Goal: Use online tool/utility: Utilize a website feature to perform a specific function

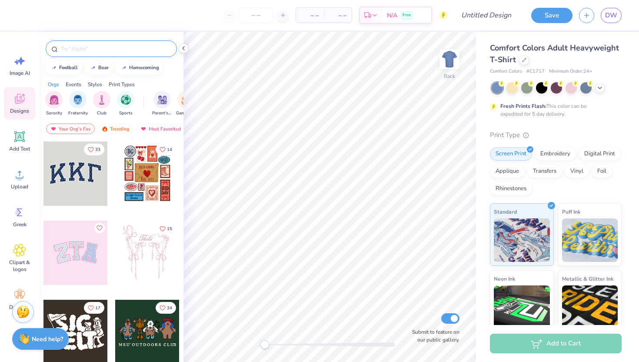
click at [85, 49] on input "text" at bounding box center [115, 48] width 111 height 9
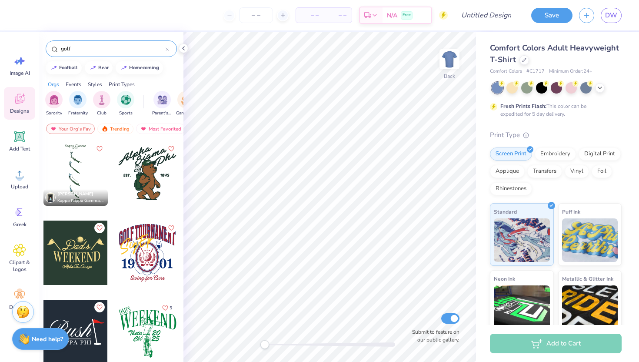
type input "golf"
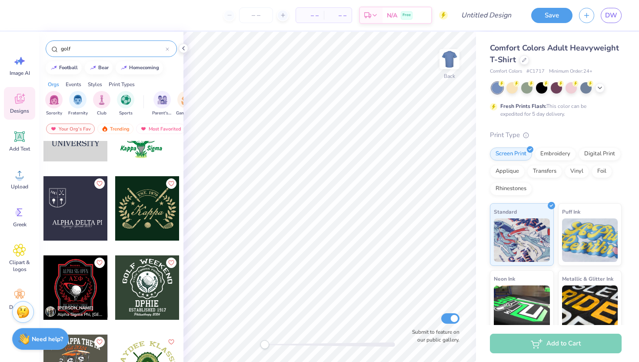
scroll to position [2580, 0]
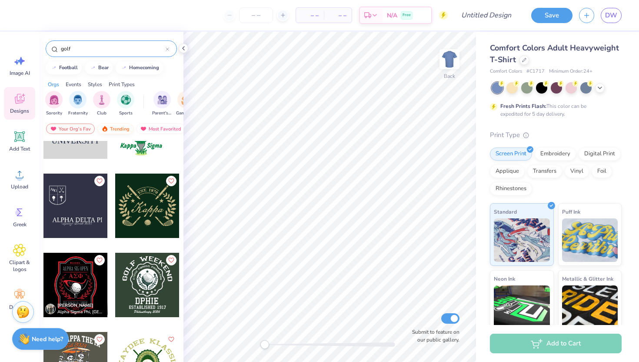
click at [116, 130] on div "Trending" at bounding box center [115, 129] width 36 height 10
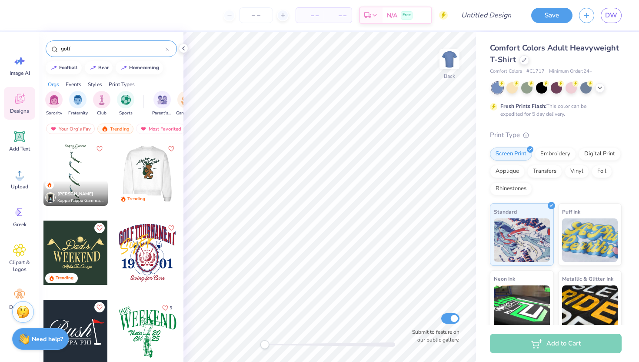
click at [140, 176] on div at bounding box center [147, 173] width 64 height 64
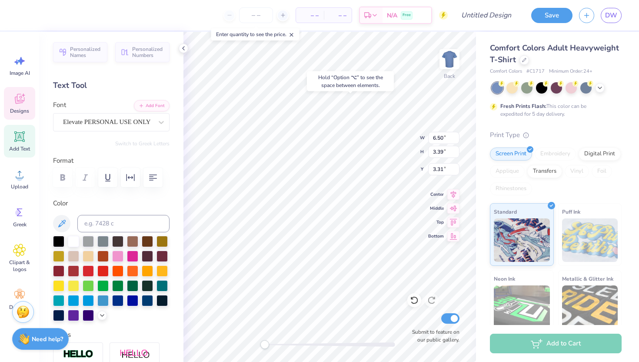
type input "6.77"
type input "3.73"
type input "3.00"
type textarea "A"
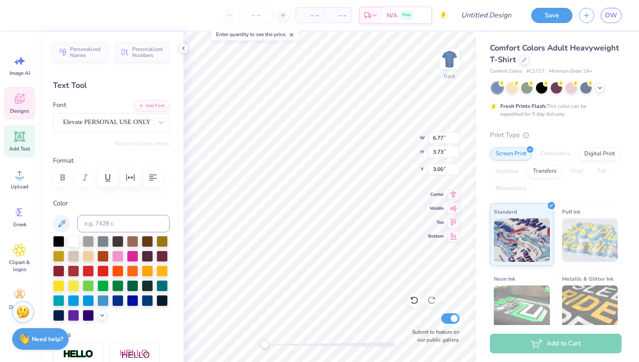
type textarea "PGM"
type input "6.50"
type input "3.39"
type input "3.38"
type textarea "S"
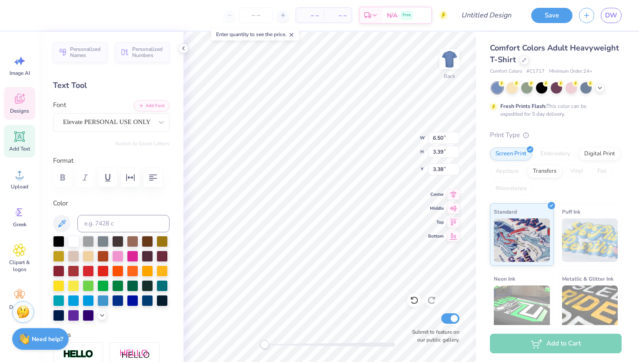
type textarea "Golf"
type textarea "P"
type textarea "Club"
type input "4.06"
type input "2.96"
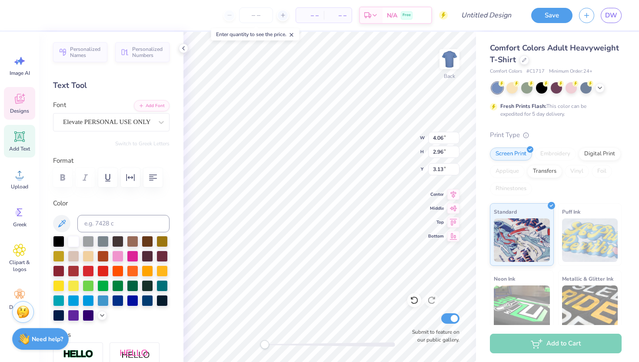
type input "3.13"
type input "4.84"
type input "3.38"
type input "3.65"
type input "6.41"
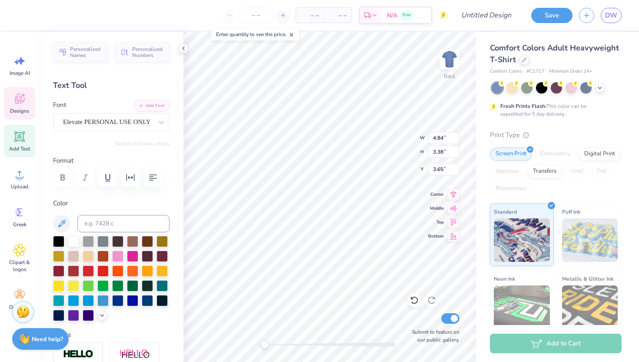
type input "3.90"
type input "2.41"
type input "4.06"
type input "2.96"
type input "3.38"
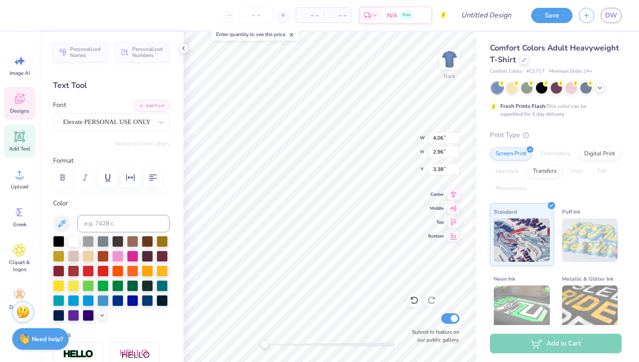
type input "6.41"
type input "3.90"
type input "2.45"
type textarea "P"
click at [133, 123] on div "Elevate PERSONAL USE ONLY" at bounding box center [107, 121] width 91 height 13
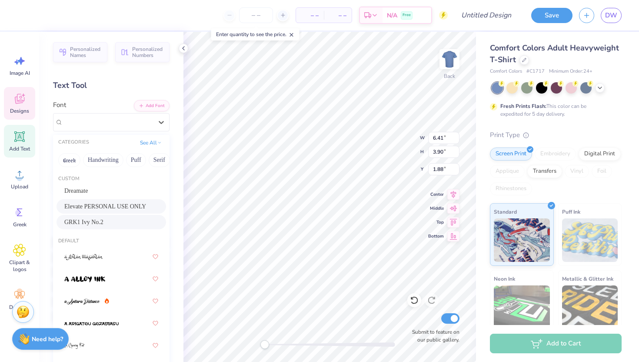
click at [119, 221] on div "GRK1 Ivy No.2" at bounding box center [111, 221] width 94 height 9
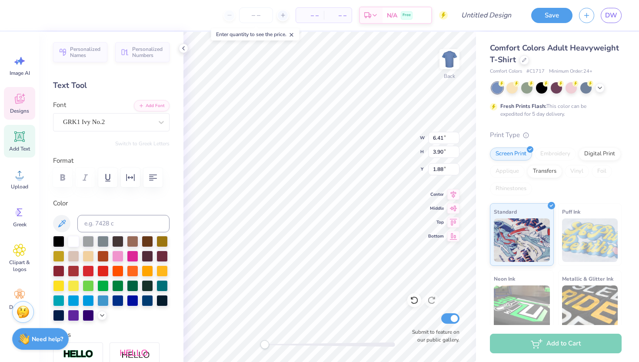
type textarea "P"
click at [125, 127] on div "GRK1 Ivy No.2" at bounding box center [107, 121] width 91 height 13
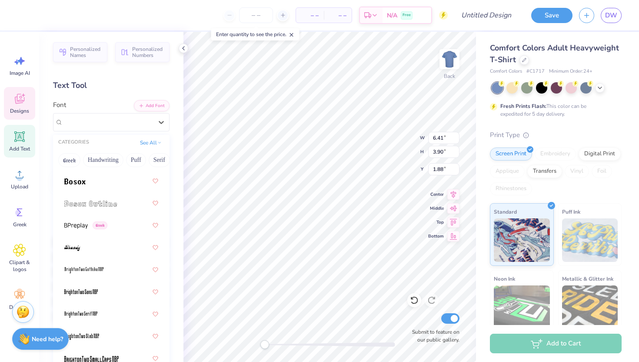
scroll to position [898, 0]
